Goal: Task Accomplishment & Management: Complete application form

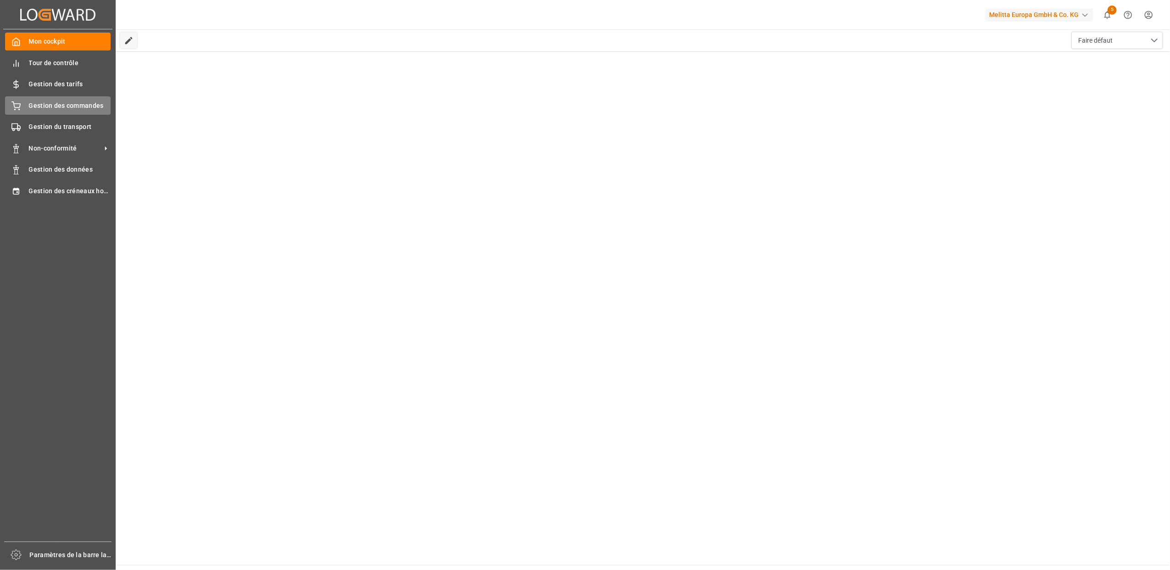
click at [38, 107] on span "Gestion des commandes" at bounding box center [70, 106] width 82 height 10
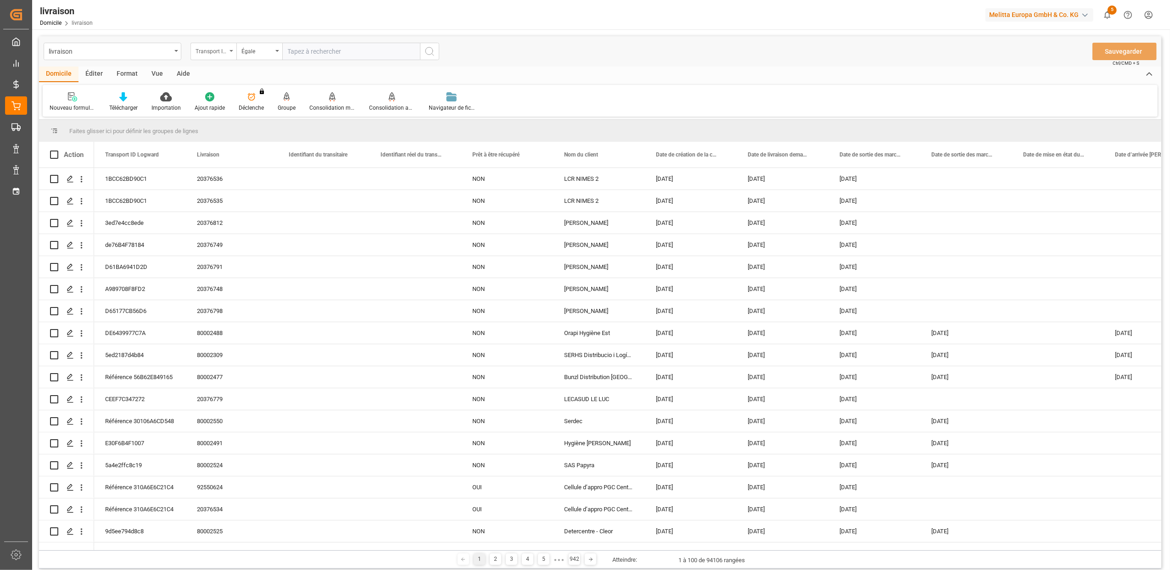
click at [229, 52] on div "Transport ID Logward" at bounding box center [213, 51] width 46 height 17
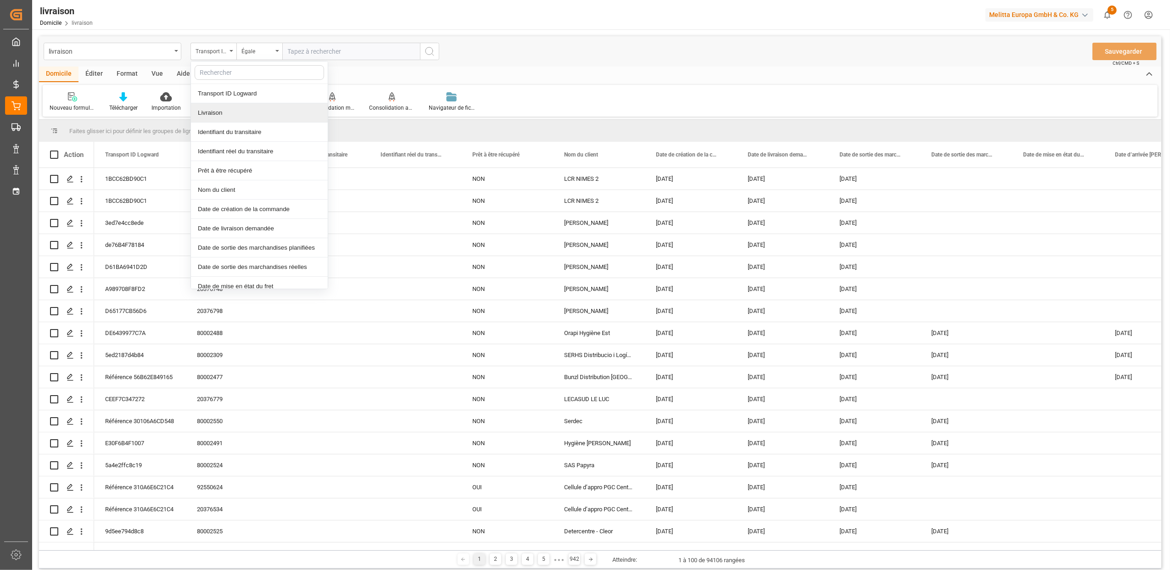
click at [222, 116] on div "Livraison" at bounding box center [259, 112] width 137 height 19
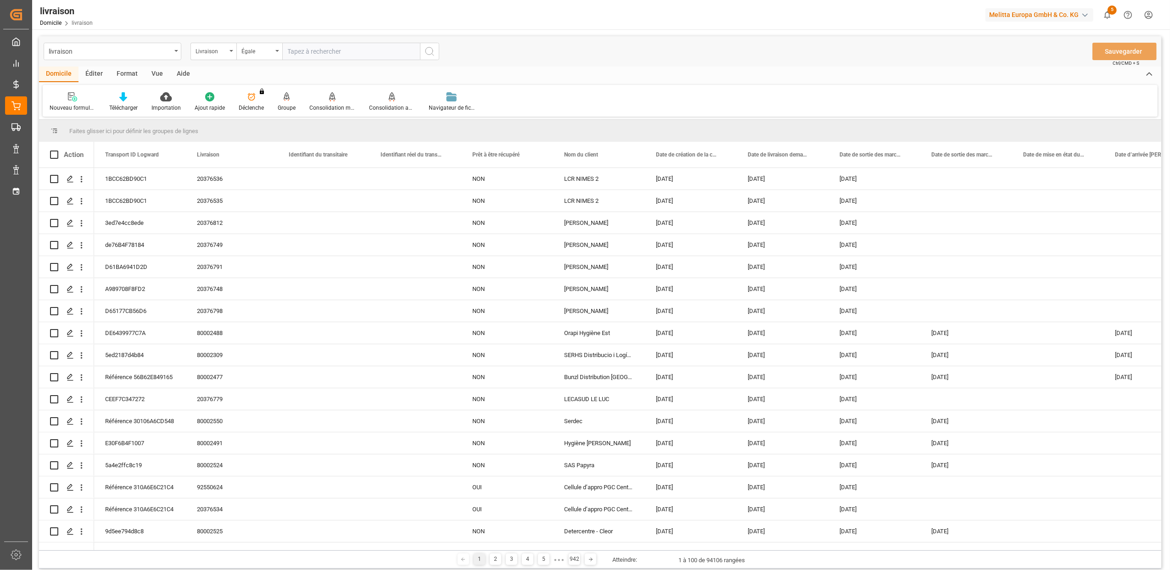
click at [289, 57] on input "text" at bounding box center [351, 51] width 138 height 17
type input "92544726"
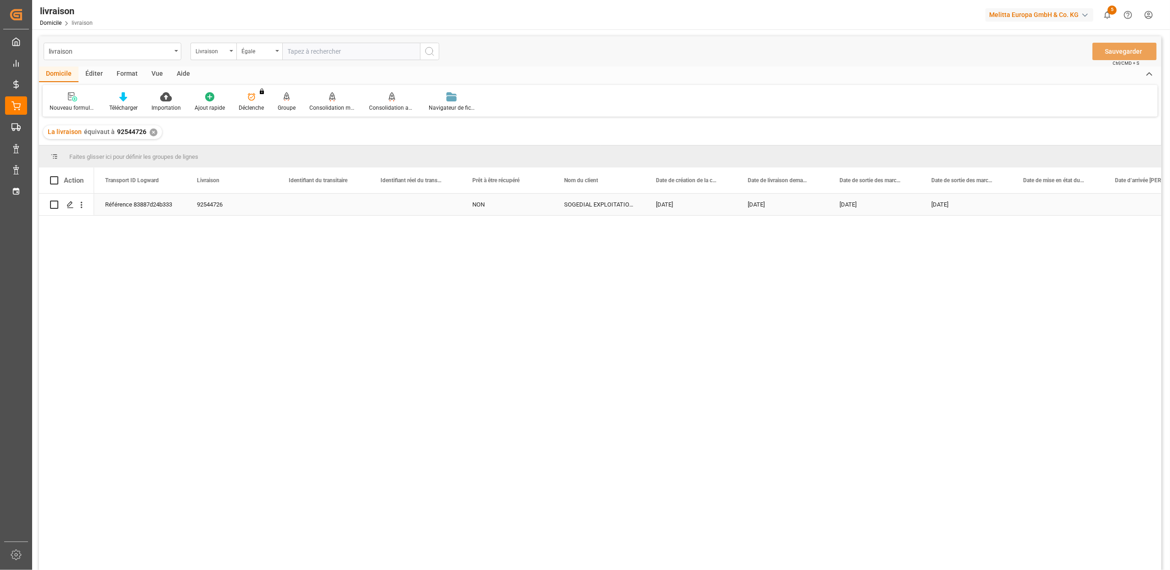
click at [136, 205] on div "Référence 83887d24b333" at bounding box center [140, 205] width 92 height 22
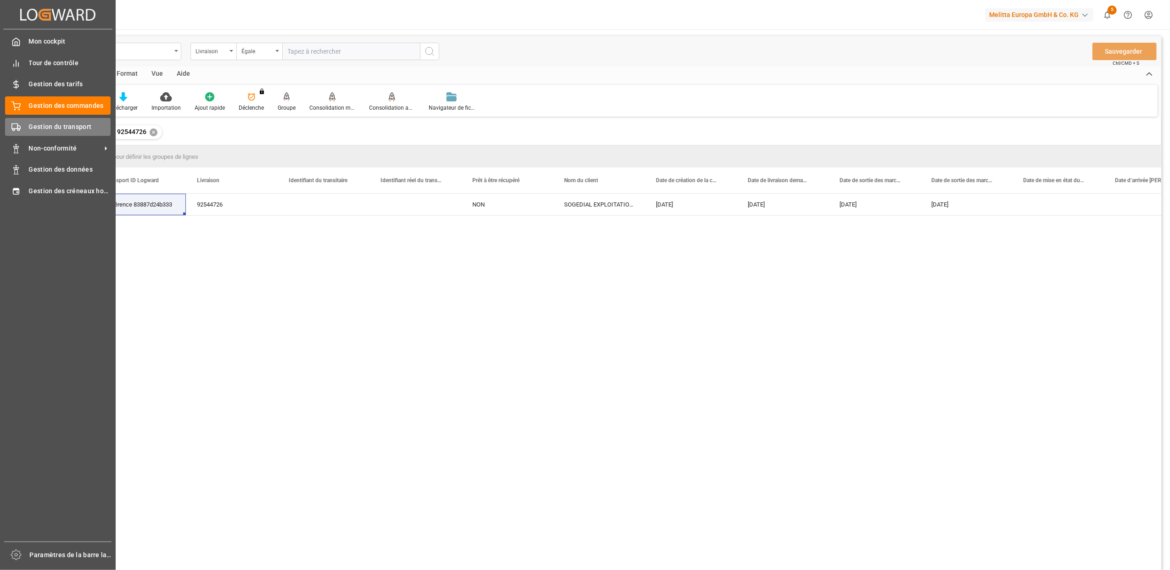
click at [22, 127] on div "Gestion du transport Gestion du transport" at bounding box center [58, 127] width 106 height 18
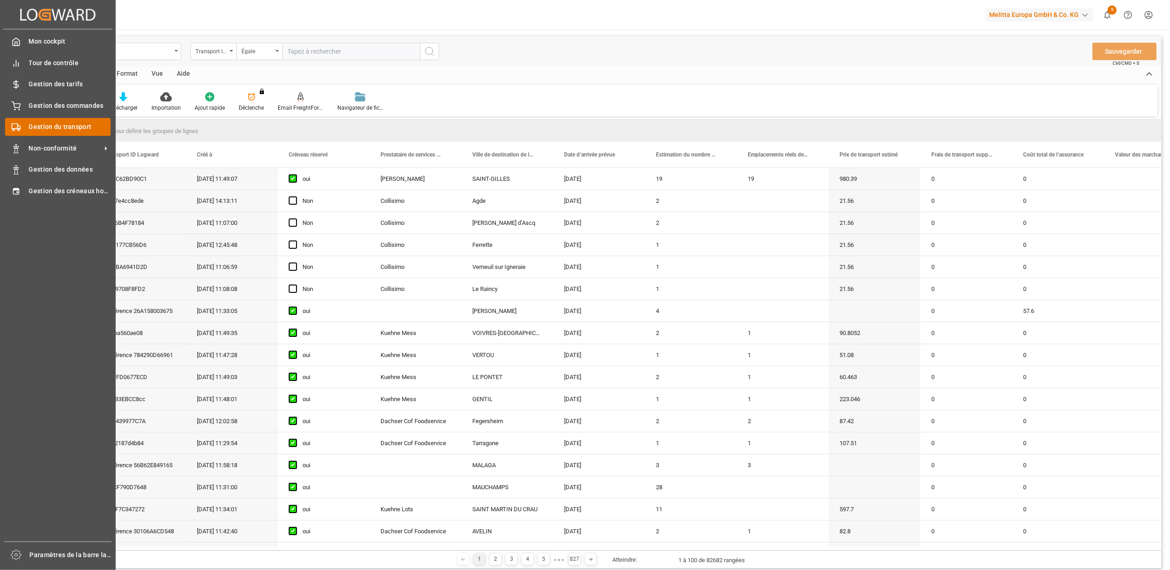
click at [46, 125] on span "Gestion du transport" at bounding box center [70, 127] width 82 height 10
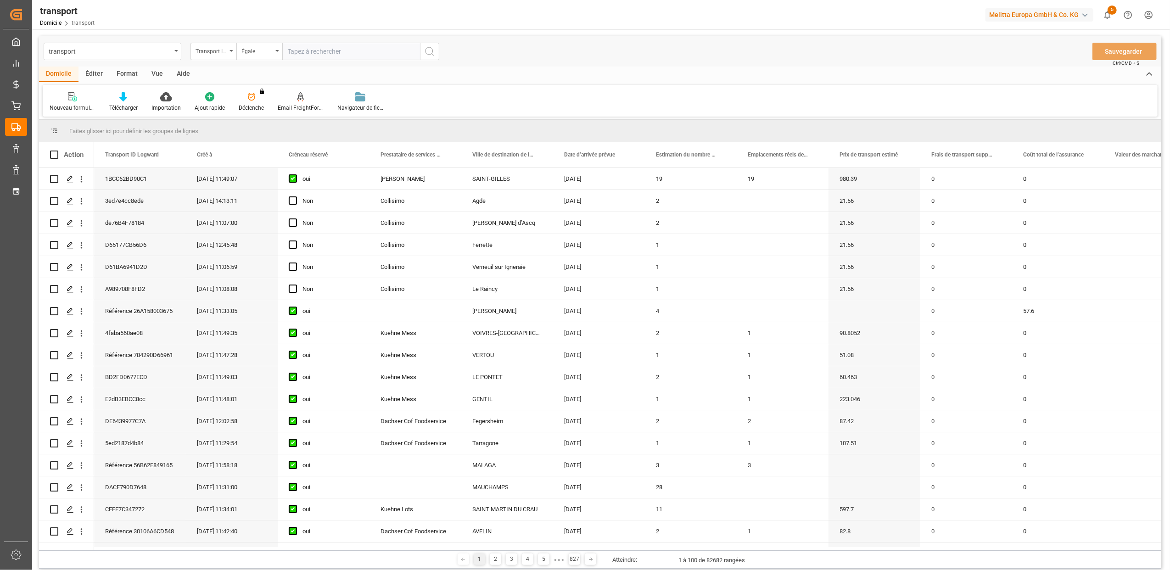
click at [314, 50] on input "text" at bounding box center [351, 51] width 138 height 17
paste input "83887d24b333"
type input "83887d24b333"
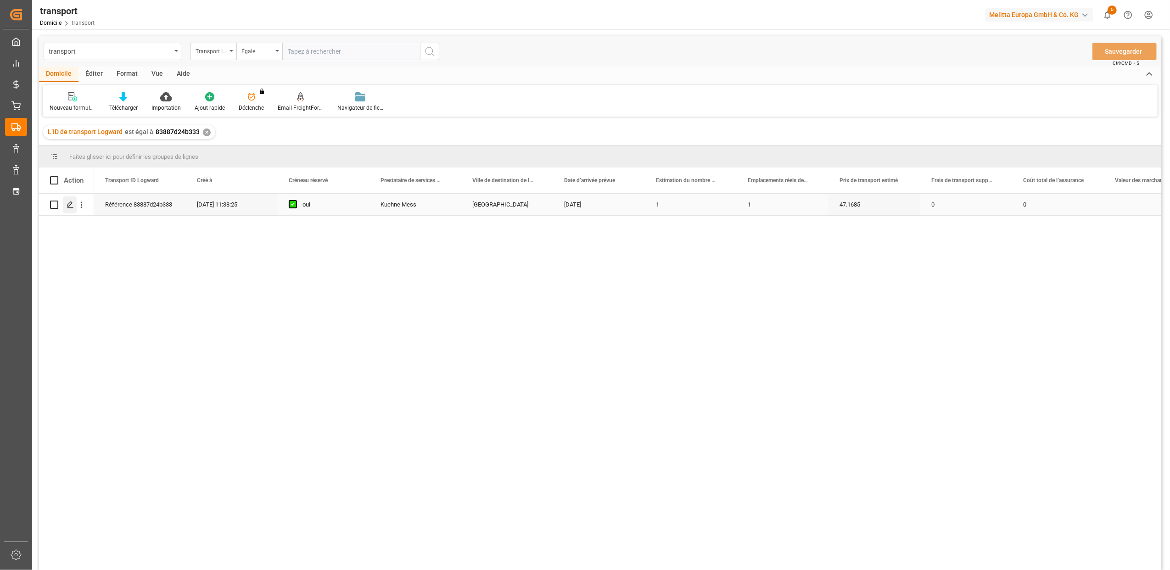
click at [72, 210] on div "Appuyez sur ESPACE pour sélectionner cette rangée." at bounding box center [70, 204] width 14 height 17
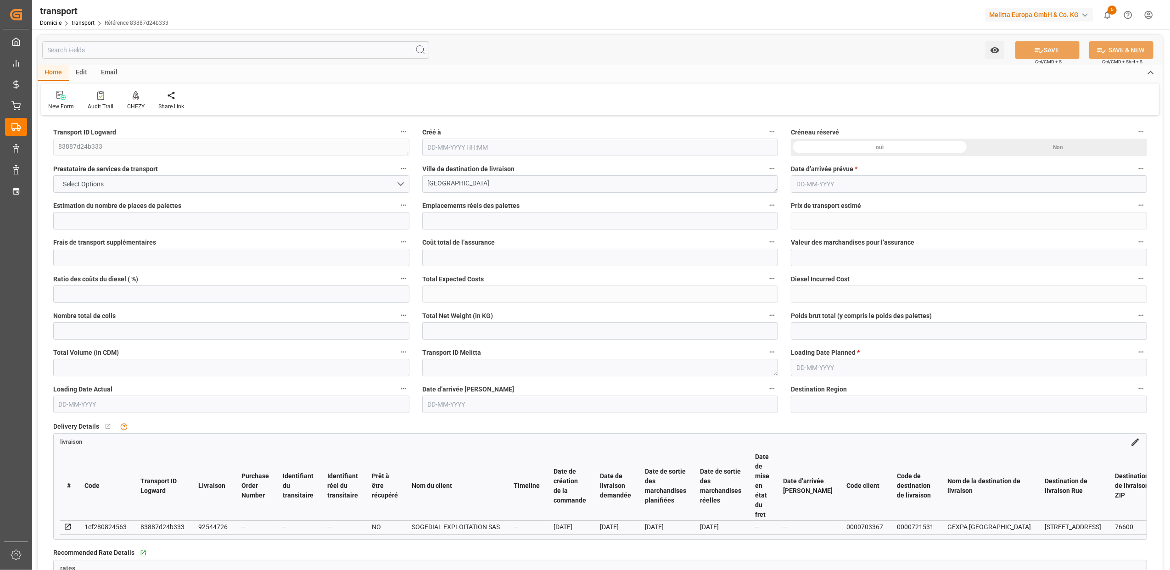
type input "1"
type input "47.1685"
type input "0"
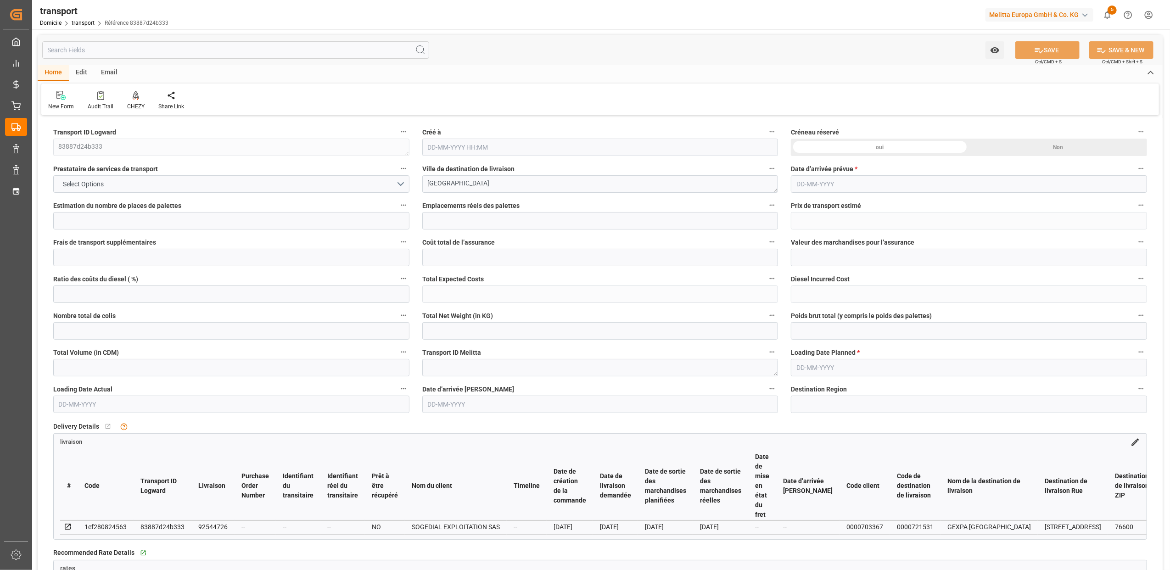
type input "0"
type input "47.1685"
type input "0"
type input "1"
type input "93.96"
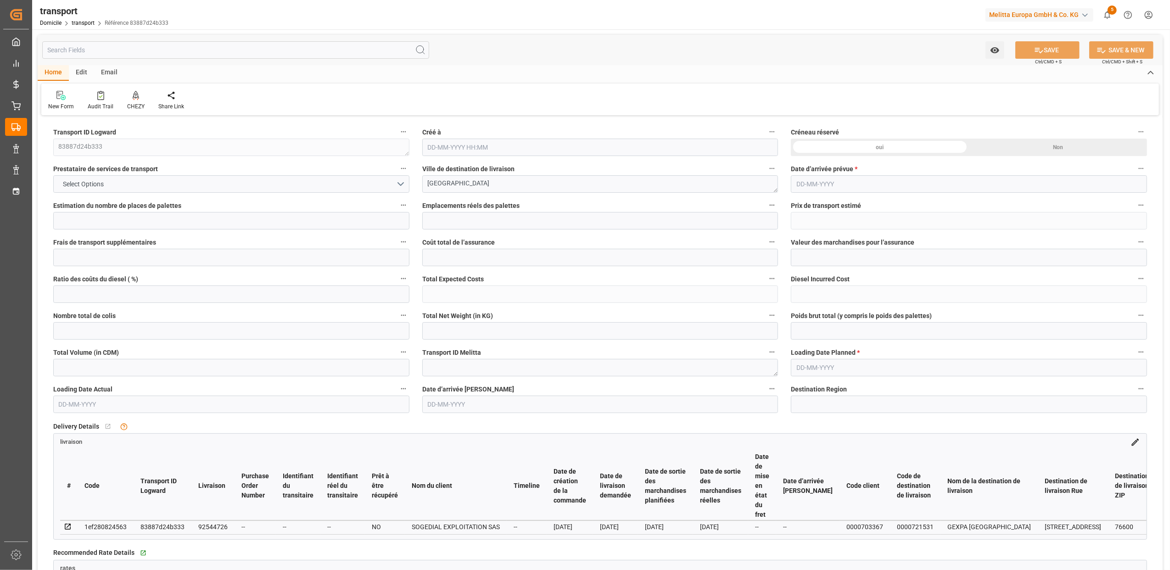
type input "145"
type input "712.8"
type input "76"
type input "0"
type input "36"
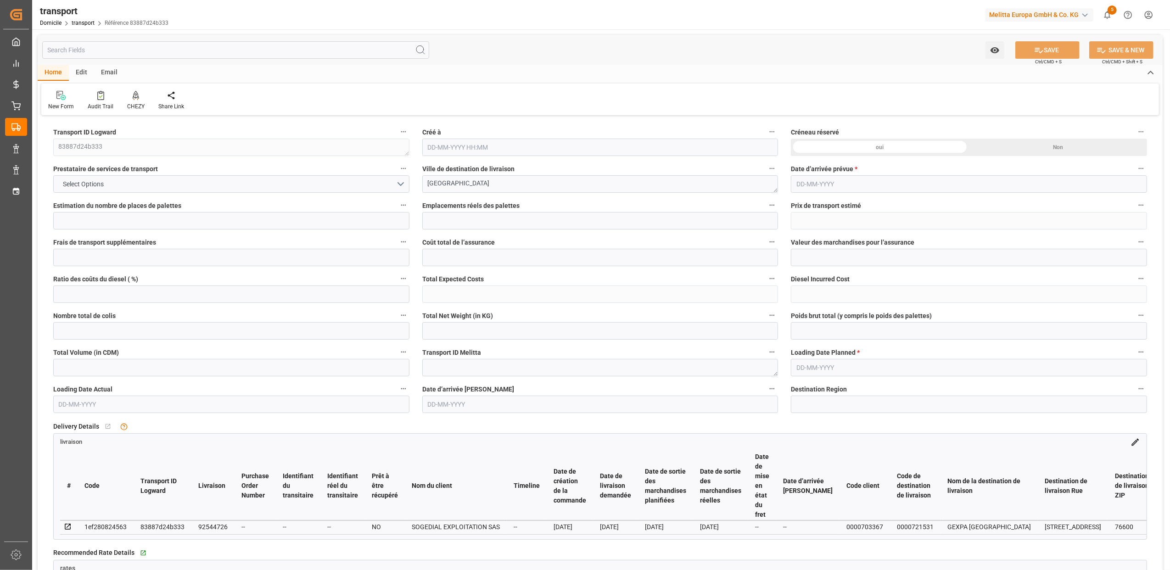
type input "1"
type input "101"
type input "116.64"
type input "0"
type input "4710.8598"
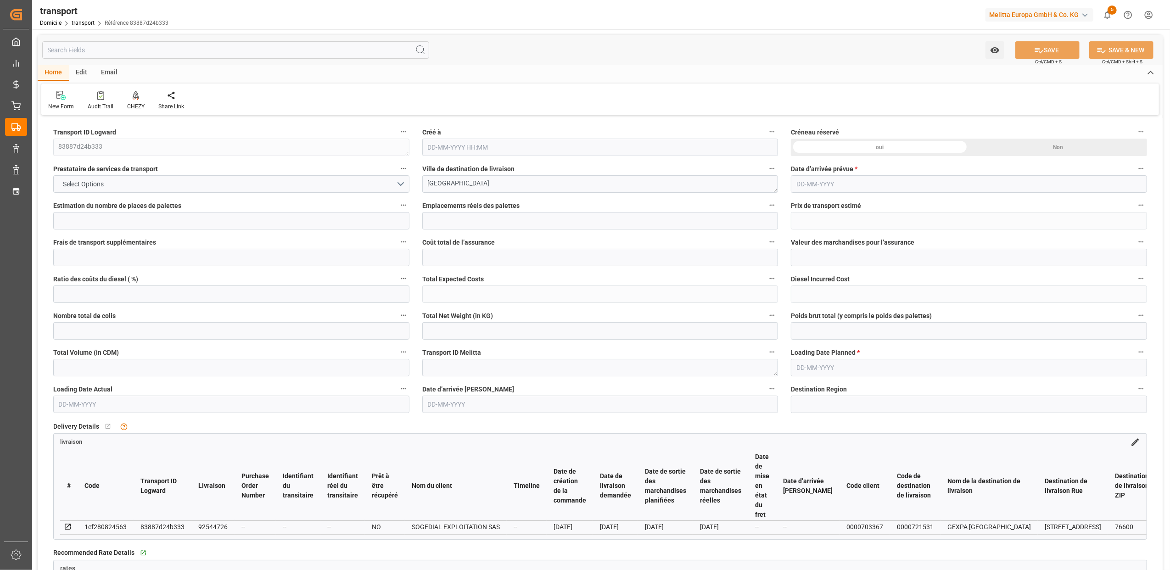
type input "0"
type input "21"
type input "35"
type input "[DATE] 11:38"
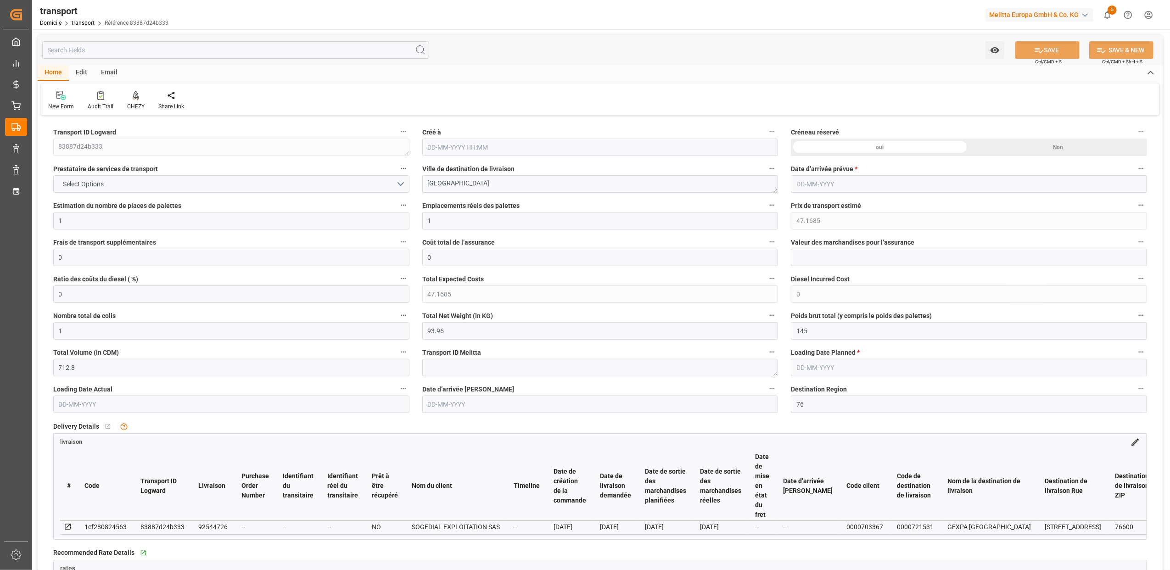
type input "[DATE]"
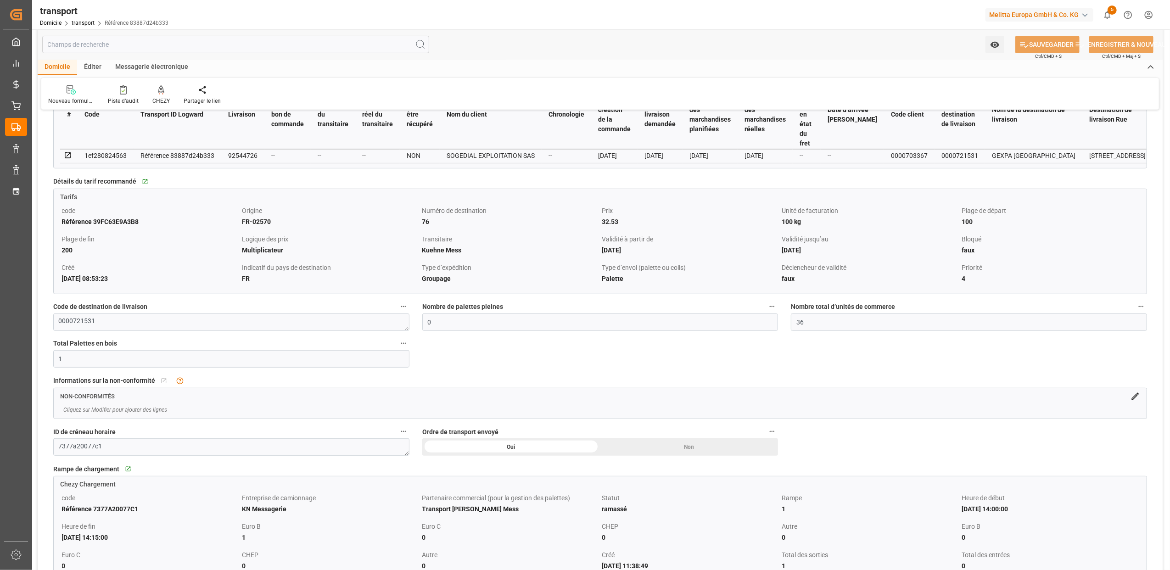
scroll to position [428, 0]
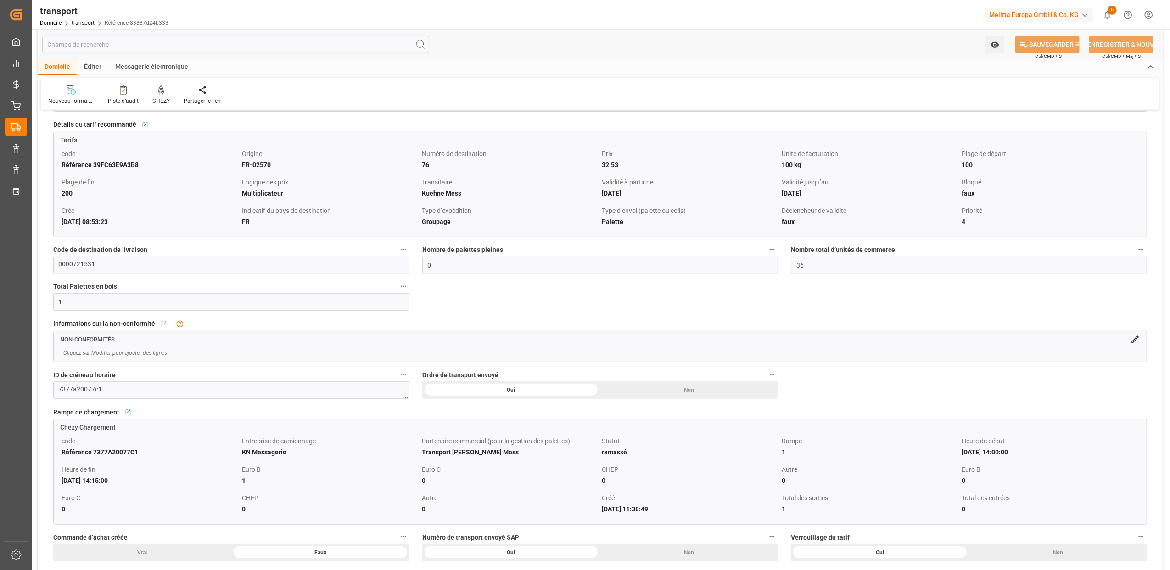
click at [1133, 340] on icon at bounding box center [1135, 340] width 10 height 10
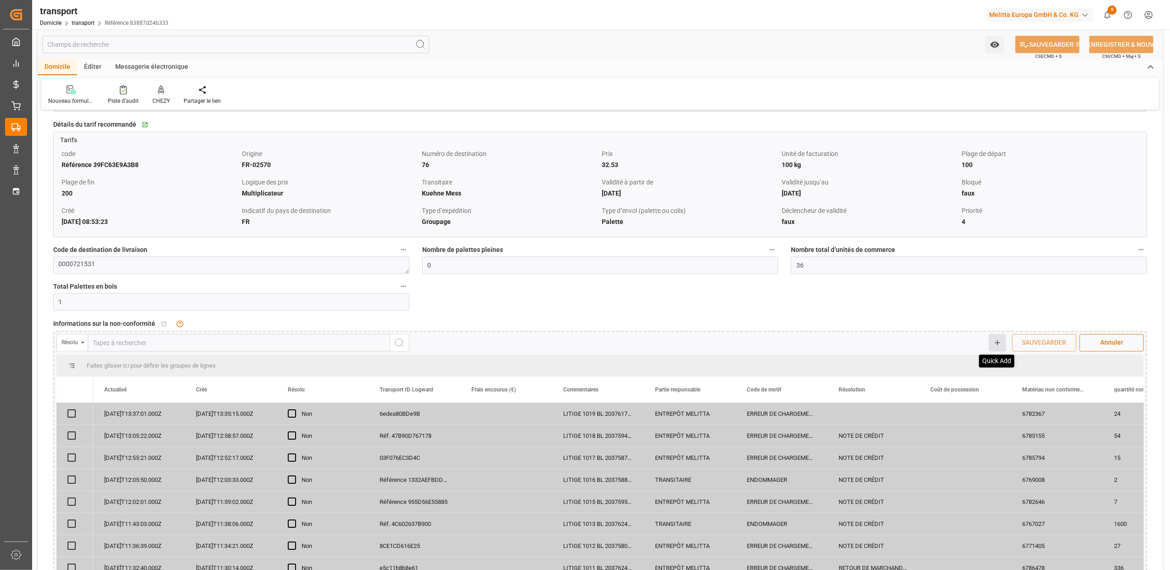
click at [995, 346] on icon at bounding box center [997, 343] width 8 height 8
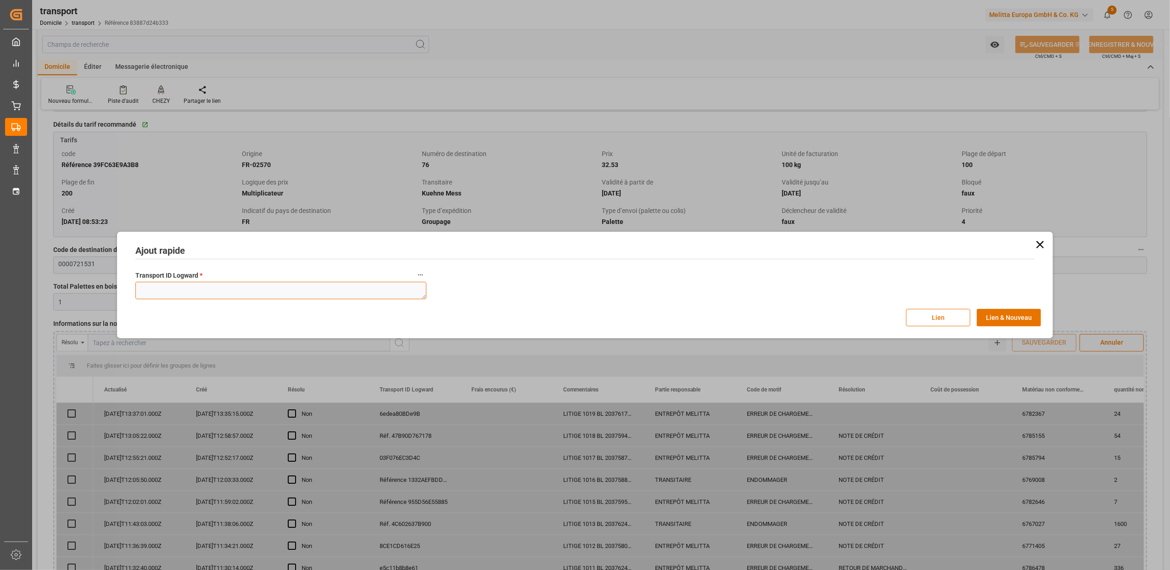
click at [221, 285] on textarea at bounding box center [280, 290] width 291 height 17
paste textarea "83887d24b333"
type textarea "83887d24b333"
click at [931, 318] on button "Lien" at bounding box center [938, 317] width 64 height 17
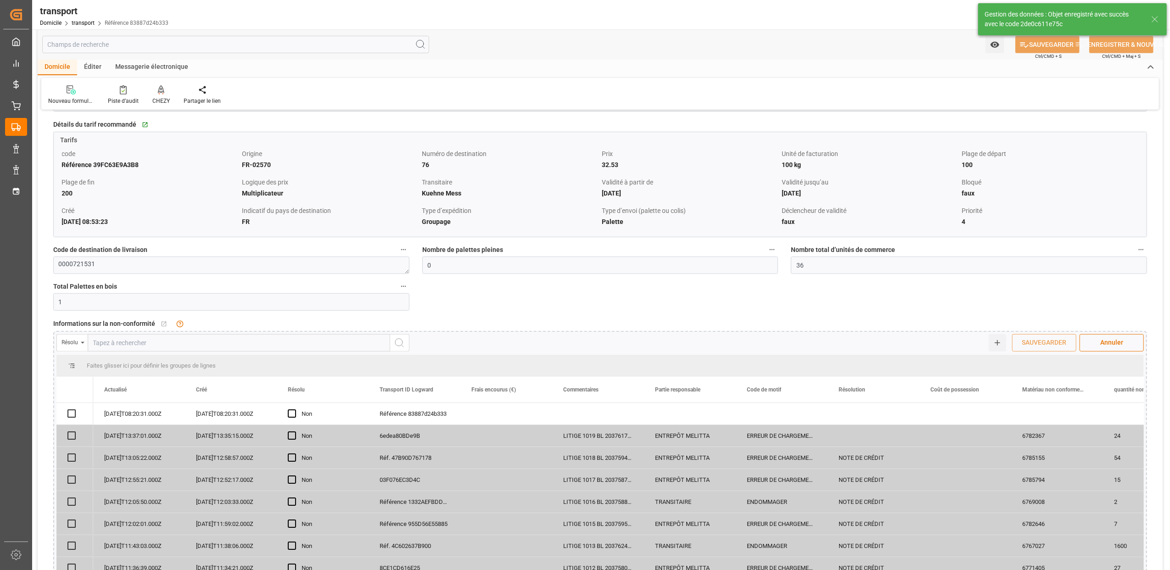
checkbox input "true"
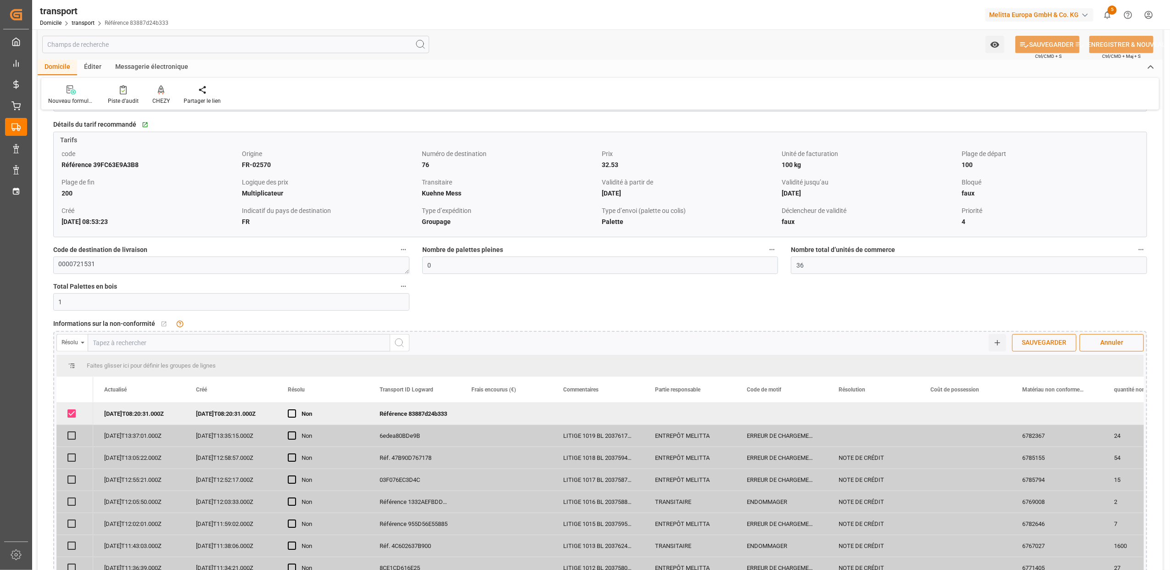
click at [1035, 347] on span "SAUVEGARDER" at bounding box center [1044, 343] width 54 height 10
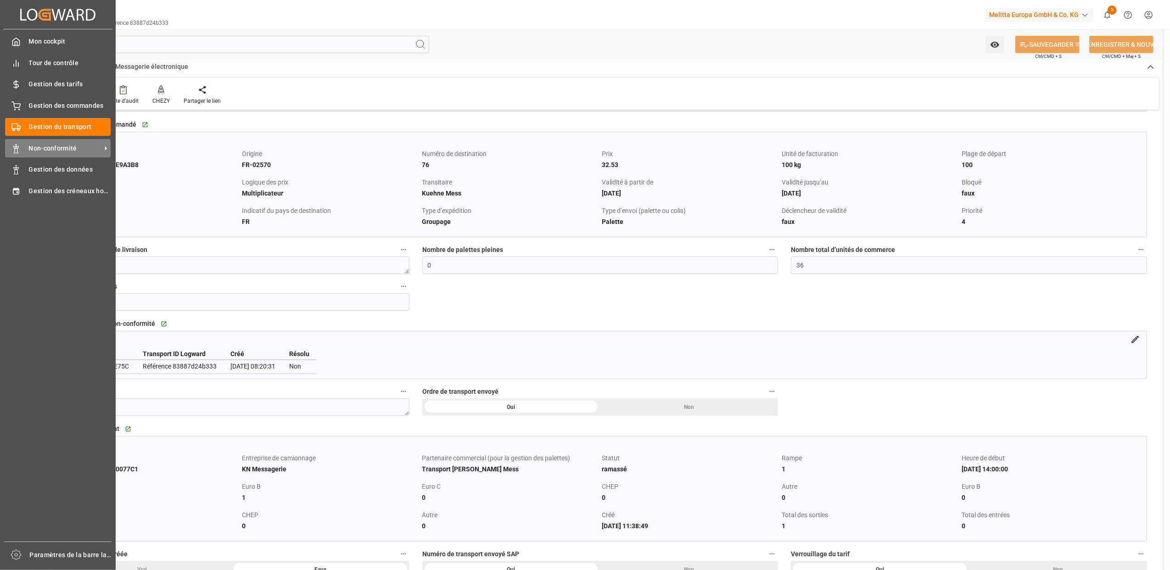
click at [20, 147] on icon at bounding box center [15, 148] width 9 height 9
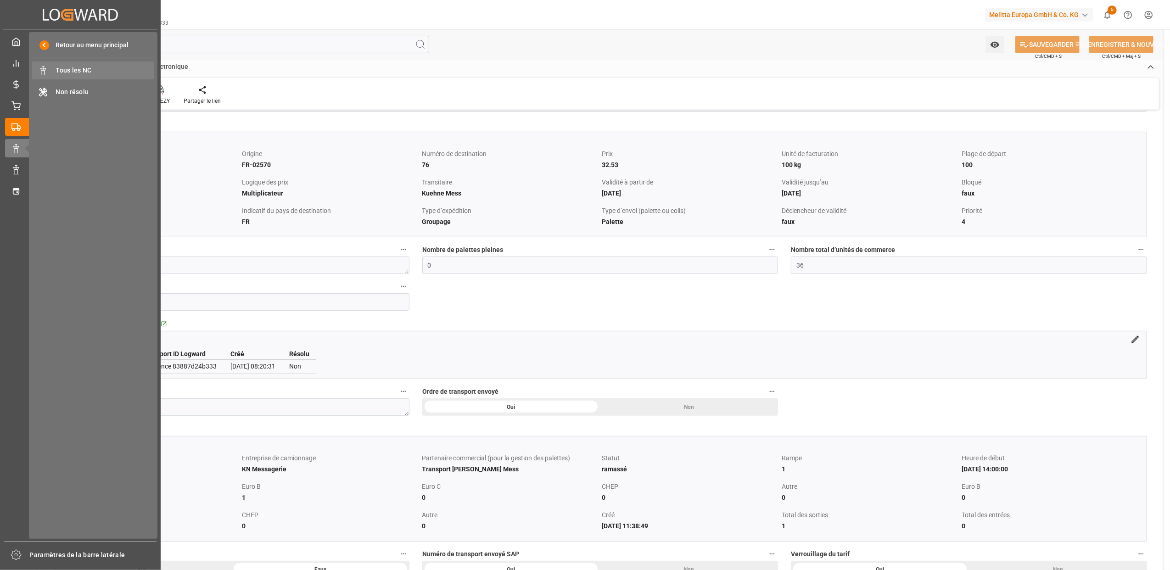
click at [74, 69] on span "Tous les NC" at bounding box center [105, 71] width 99 height 10
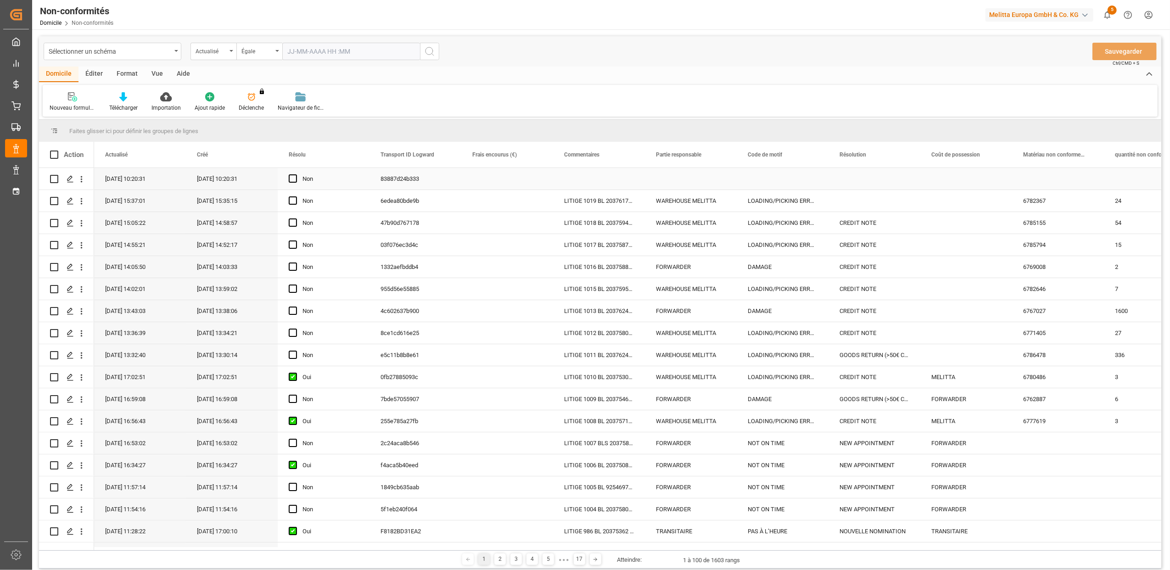
click at [597, 178] on div "Appuyez sur ESPACE pour sélectionner cette rangée." at bounding box center [599, 179] width 92 height 22
click at [72, 180] on icon "Appuyez sur ESPACE pour sélectionner cette rangée." at bounding box center [70, 178] width 7 height 7
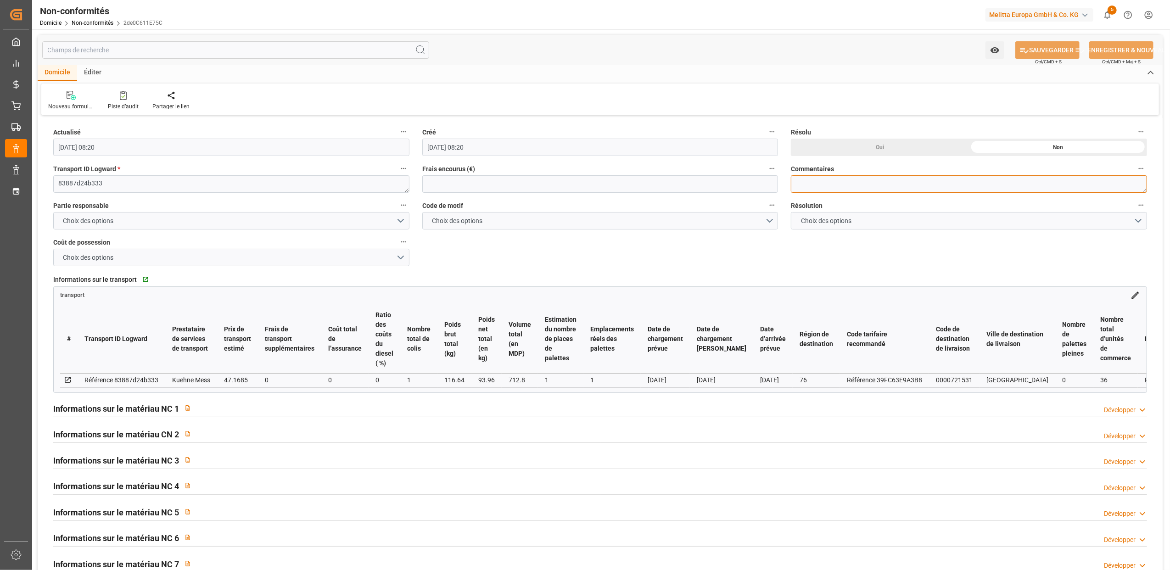
click at [838, 177] on textarea at bounding box center [969, 183] width 356 height 17
type textarea "LITIGE 1020 BL 92544726 Avarie grave et tota"
click at [938, 185] on textarea "LITIGE 1020 BL 92544726 Avarie grave et tota" at bounding box center [969, 183] width 356 height 17
type textarea "LITIGE 1020 BL 92544726 Avarie grave et totale"
click at [401, 220] on button "Choix des options" at bounding box center [231, 220] width 356 height 17
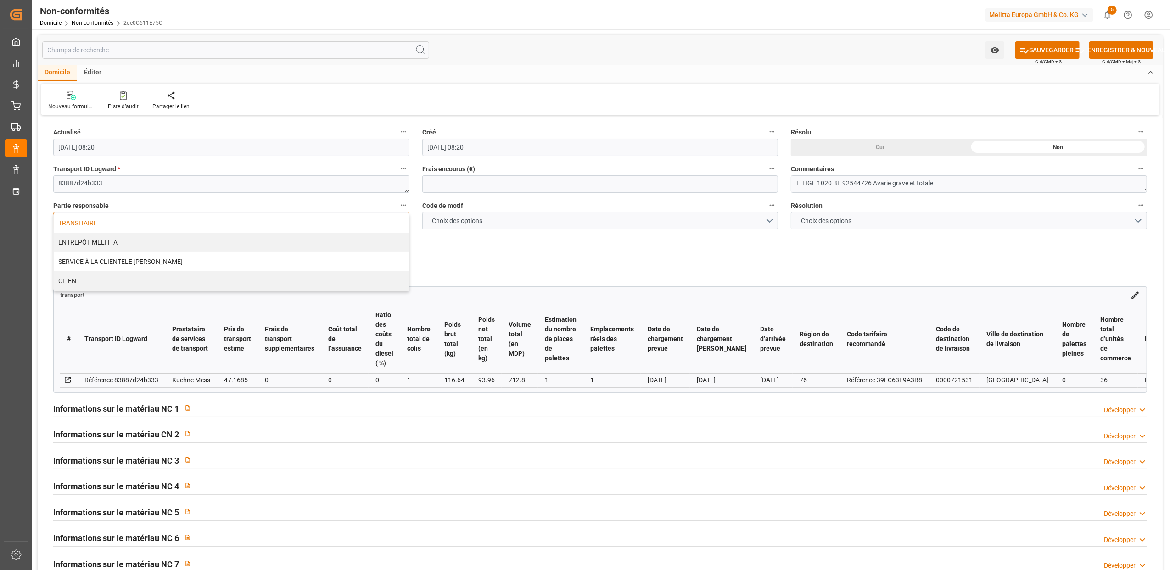
click at [105, 221] on div "TRANSITAIRE" at bounding box center [231, 222] width 355 height 19
click at [768, 221] on button "Choix des options" at bounding box center [600, 220] width 356 height 17
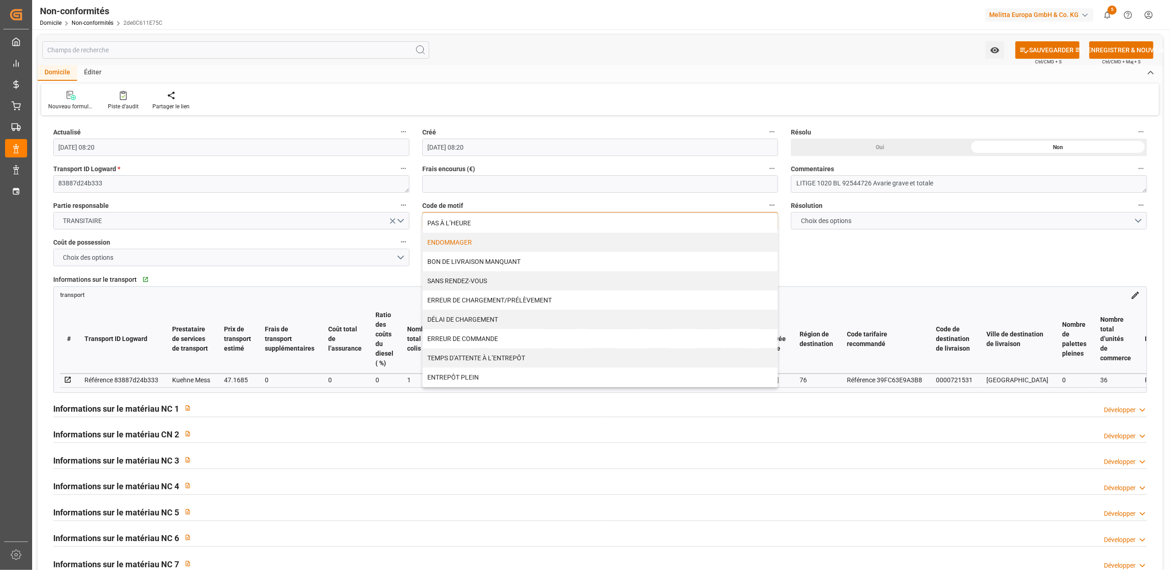
click at [469, 243] on div "ENDOMMAGER" at bounding box center [600, 242] width 355 height 19
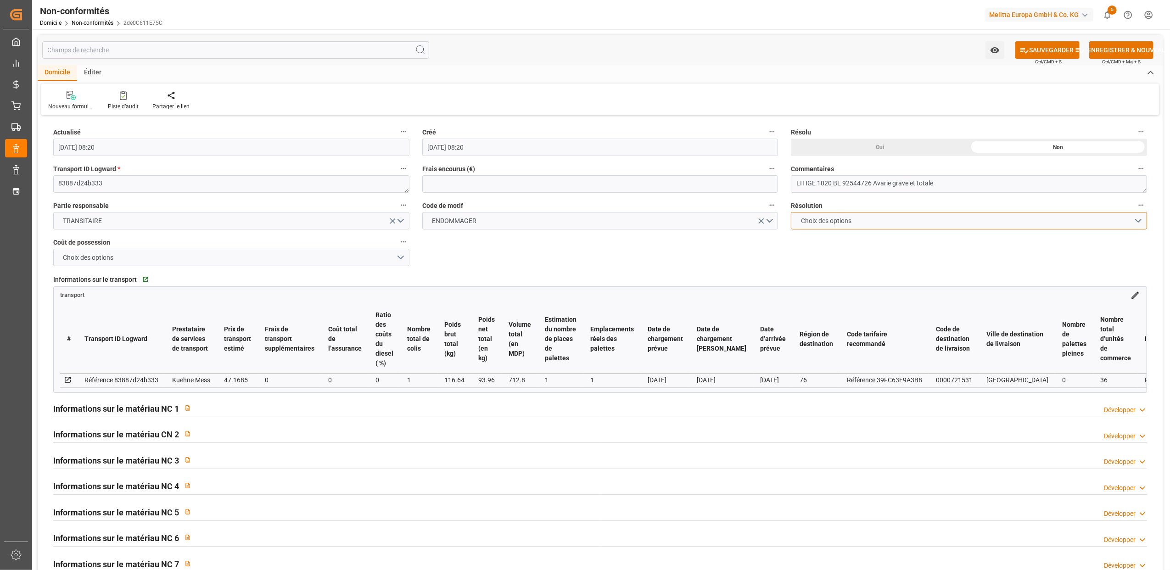
click at [1140, 219] on button "Choix des options" at bounding box center [969, 220] width 356 height 17
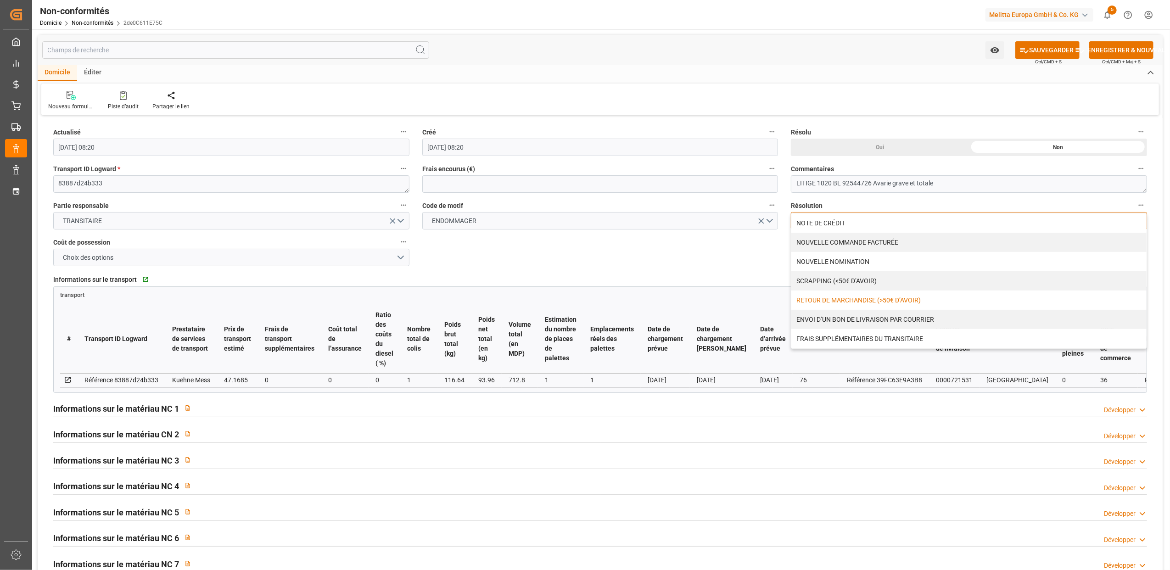
click at [865, 298] on div "RETOUR DE MARCHANDISE (>50€ D’AVOIR)" at bounding box center [968, 299] width 355 height 19
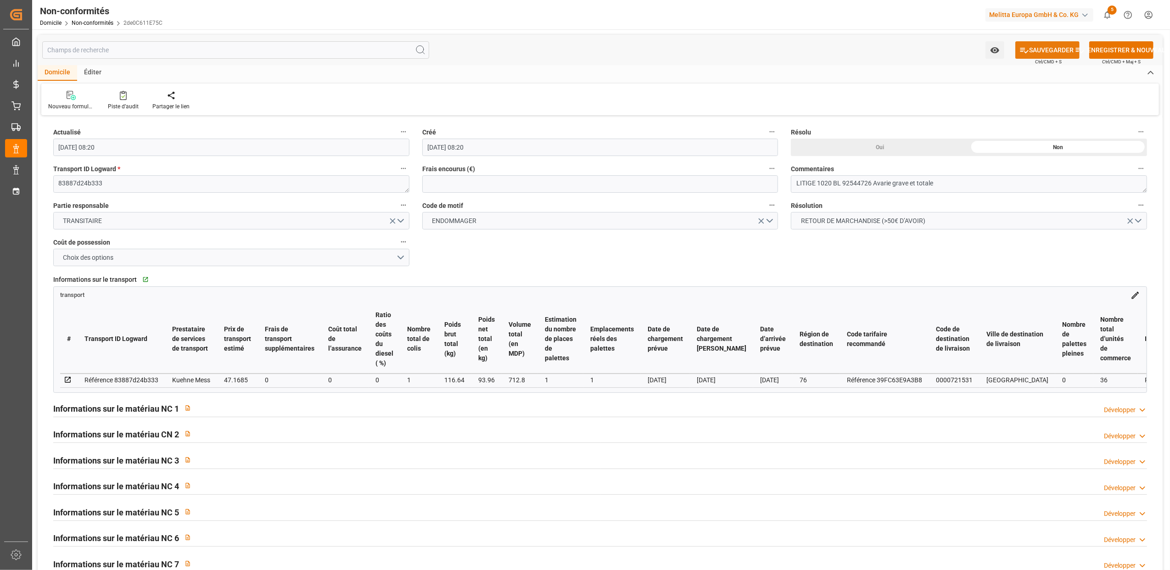
click at [1027, 53] on icon at bounding box center [1024, 50] width 10 height 10
type input "[DATE] 08:22"
